Goal: Navigation & Orientation: Find specific page/section

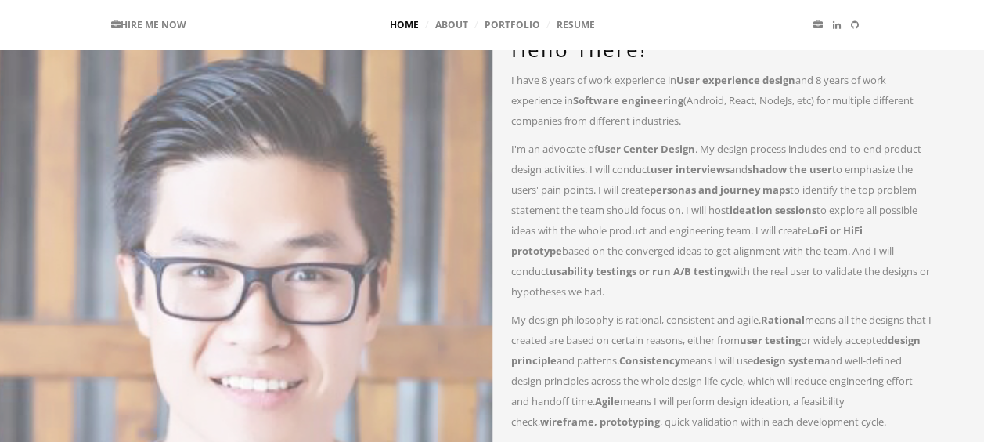
scroll to position [103, 0]
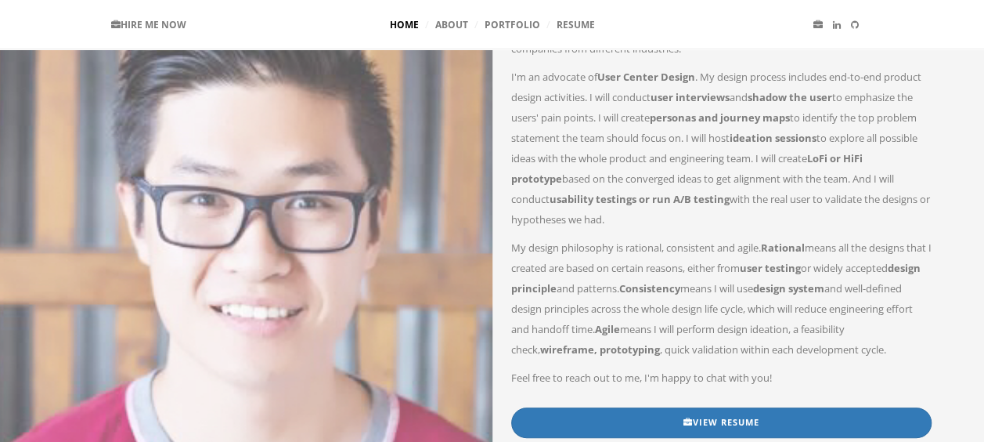
click at [496, 305] on div "Hello There! I have 8 years of work experience in User experience design and 8 …" at bounding box center [722, 202] width 458 height 510
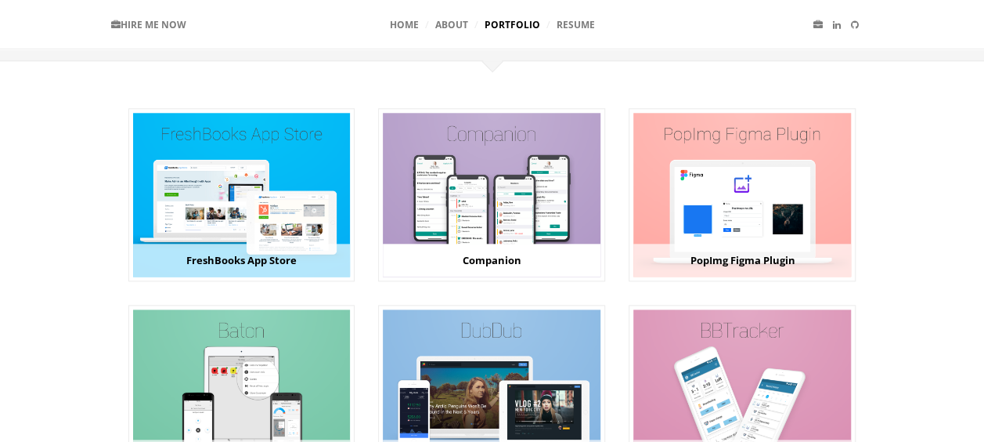
scroll to position [741, 0]
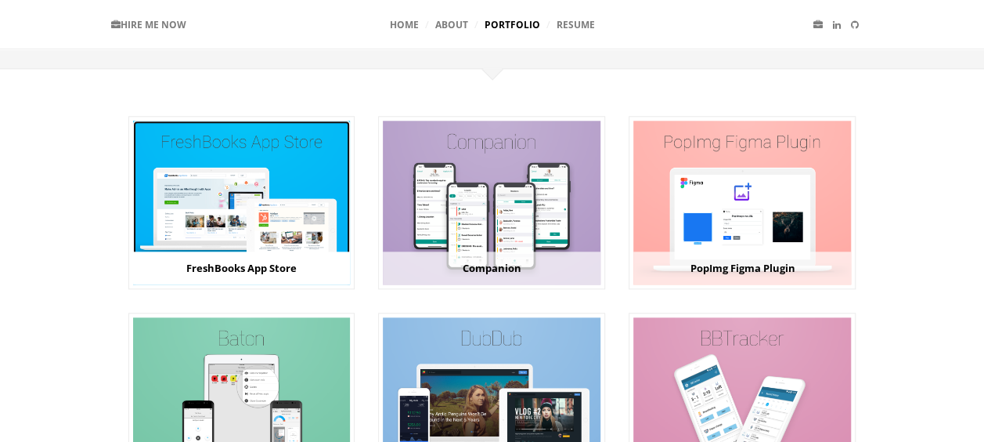
click at [294, 211] on img at bounding box center [242, 202] width 218 height 163
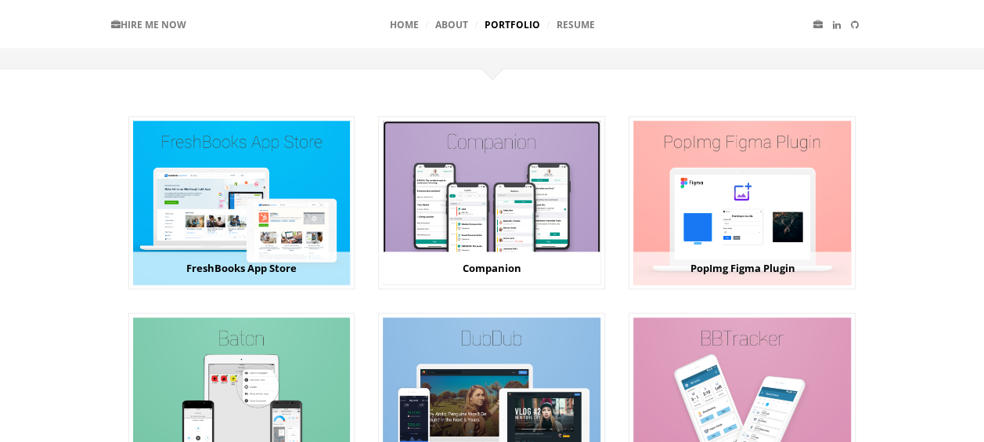
click at [469, 208] on img at bounding box center [492, 202] width 218 height 163
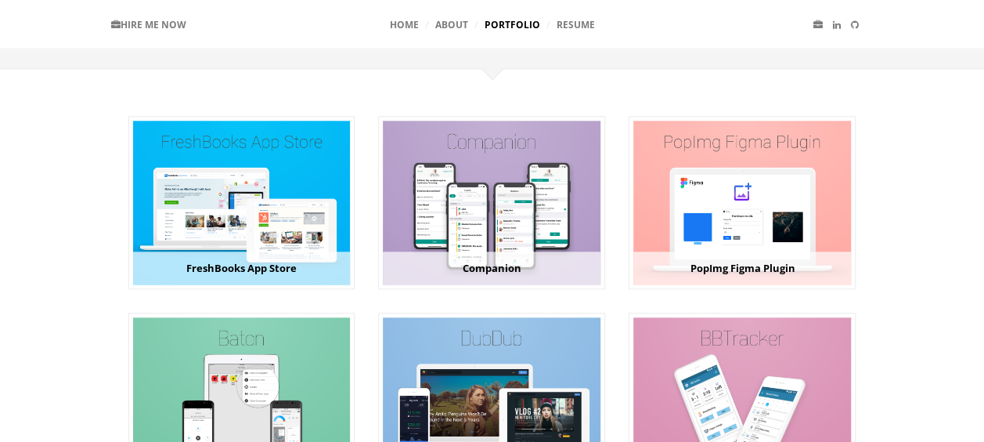
scroll to position [775, 0]
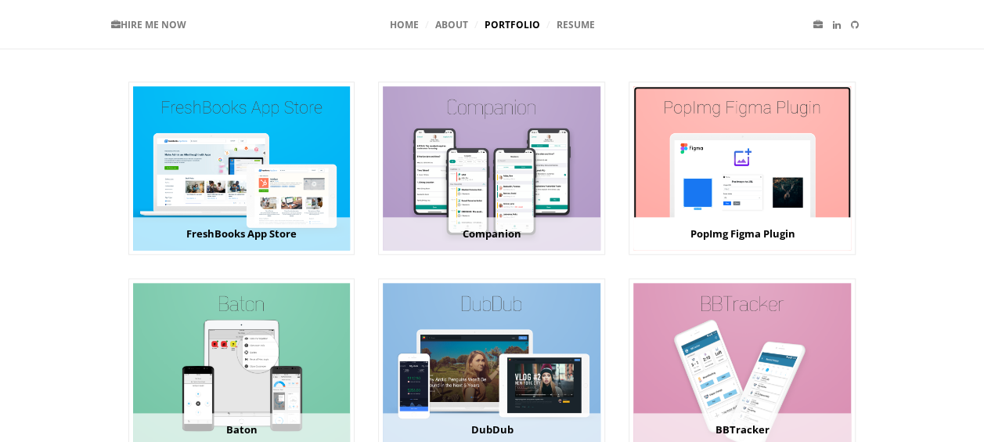
click at [760, 230] on img at bounding box center [743, 167] width 218 height 163
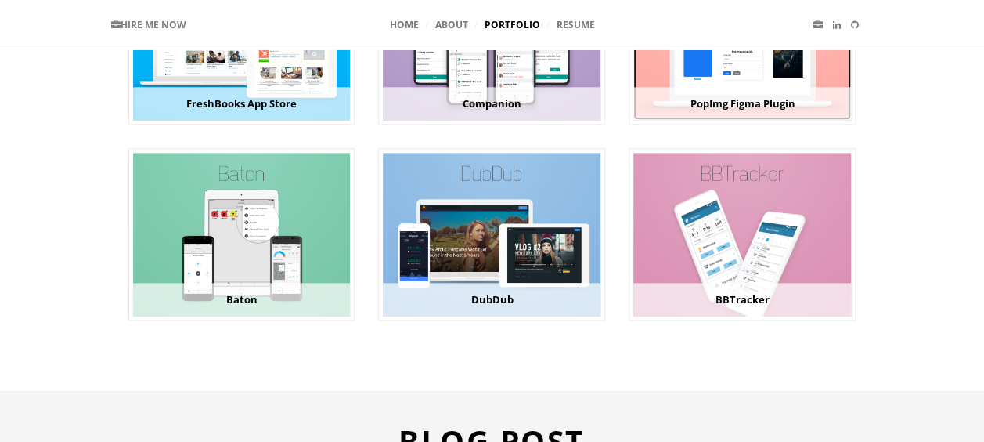
scroll to position [905, 0]
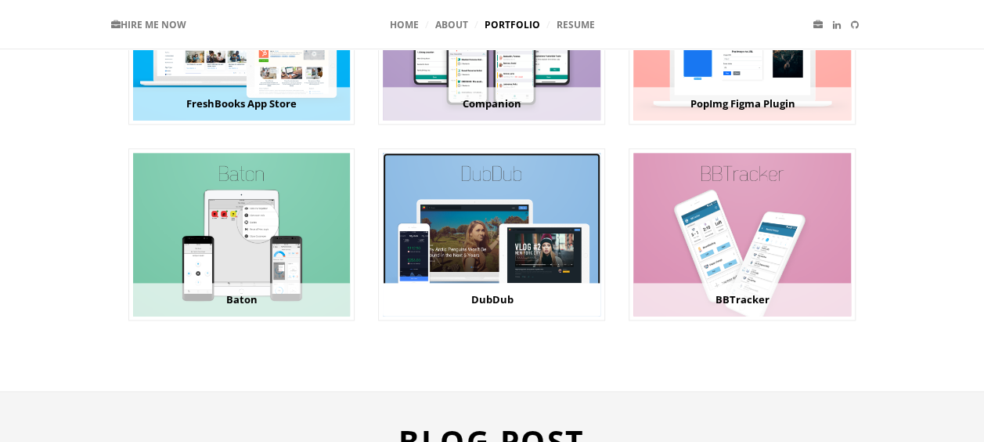
click at [507, 254] on img at bounding box center [492, 234] width 218 height 163
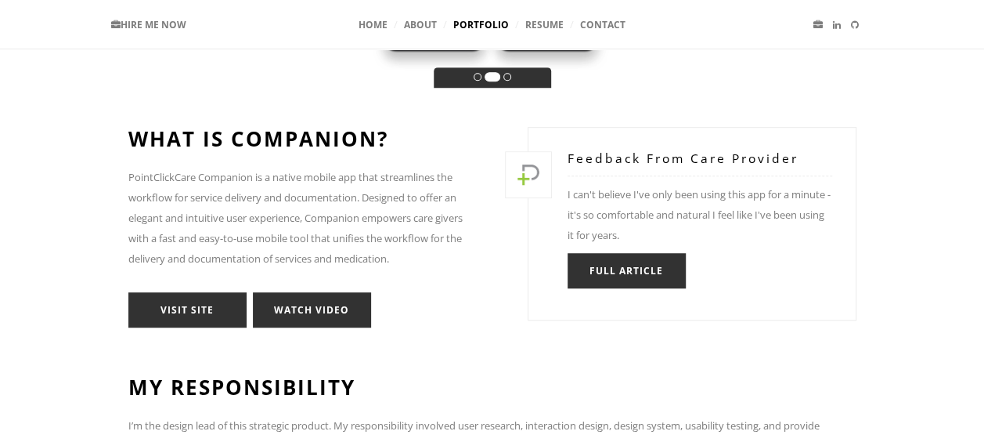
scroll to position [380, 0]
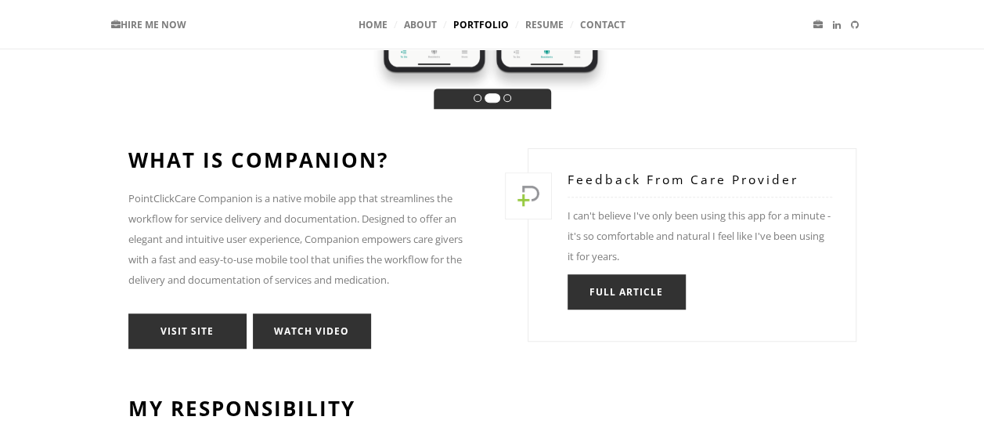
click at [208, 199] on p "PointClickCare Companion is a native mobile app that streamlines the workflow f…" at bounding box center [304, 239] width 352 height 102
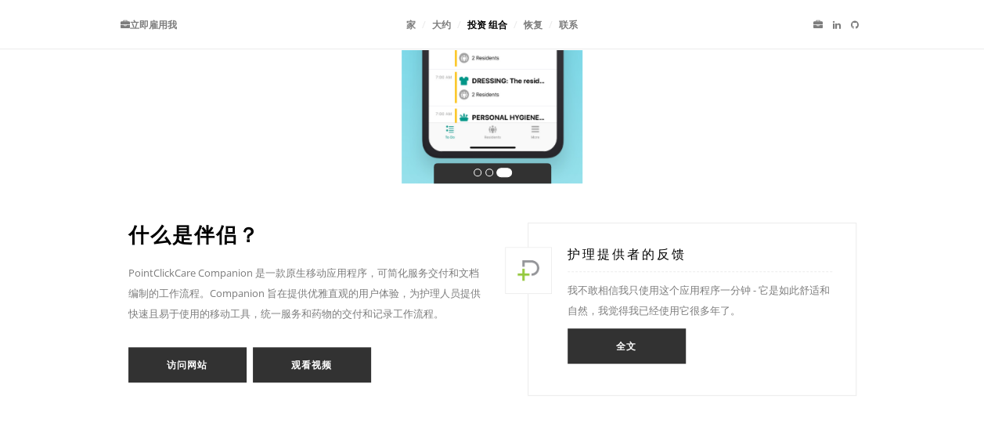
scroll to position [305, 0]
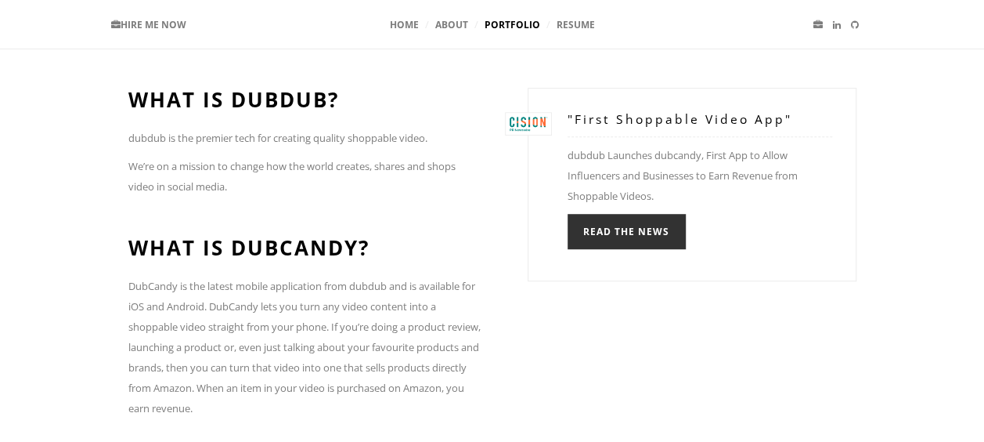
scroll to position [496, 0]
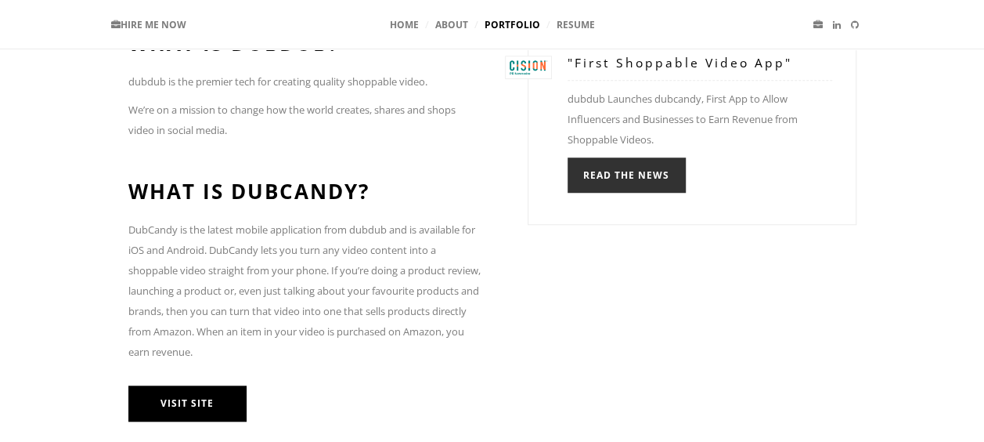
click at [200, 385] on link "Visit Site" at bounding box center [187, 402] width 118 height 35
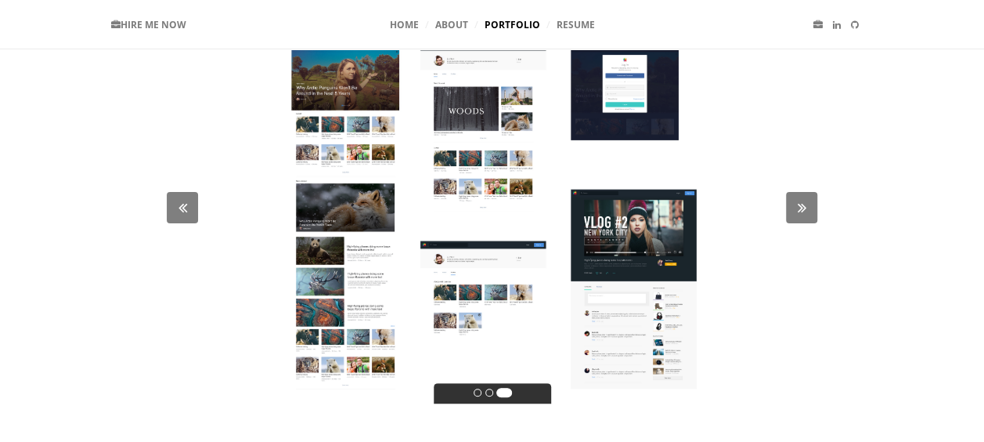
scroll to position [85, 0]
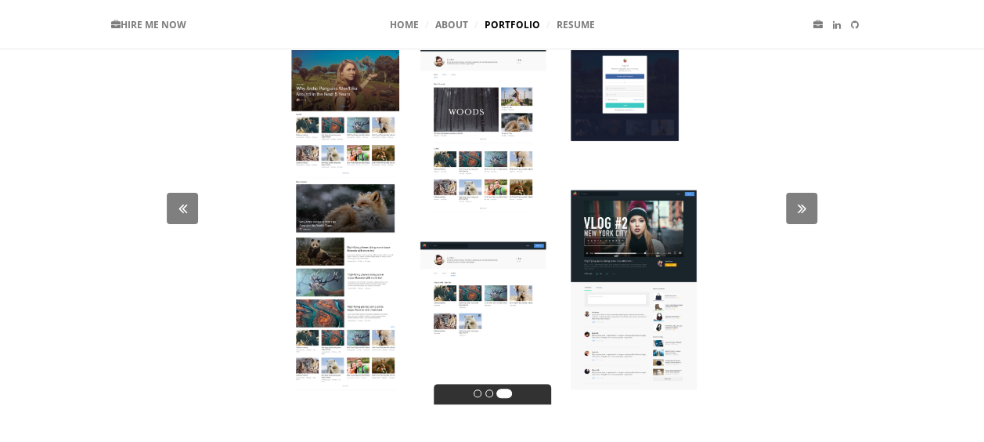
click at [476, 395] on li at bounding box center [478, 393] width 8 height 8
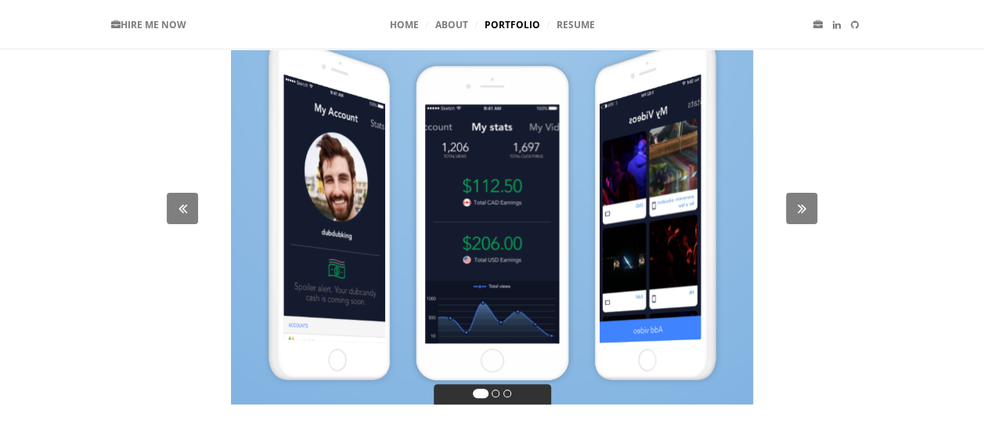
click at [493, 394] on li at bounding box center [496, 393] width 8 height 8
